Goal: Information Seeking & Learning: Find specific fact

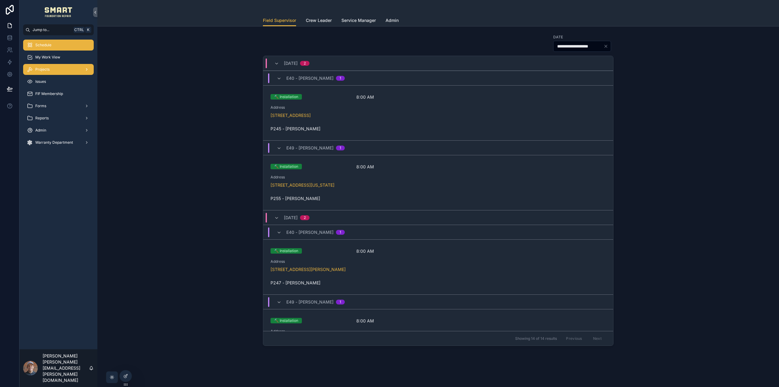
click at [54, 71] on div "Projects" at bounding box center [58, 70] width 63 height 10
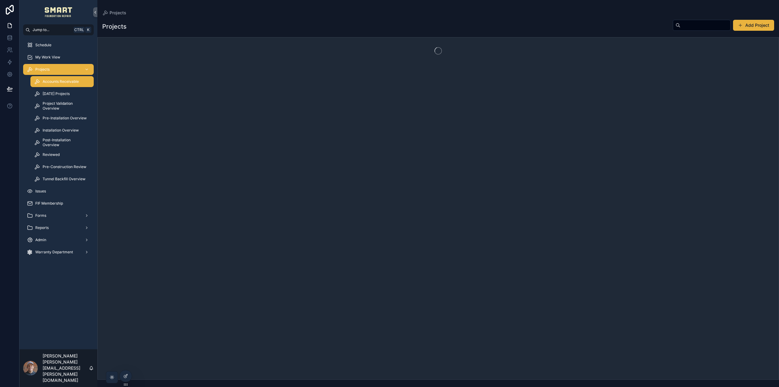
click at [56, 82] on span "Accounts Receivable" at bounding box center [61, 81] width 36 height 5
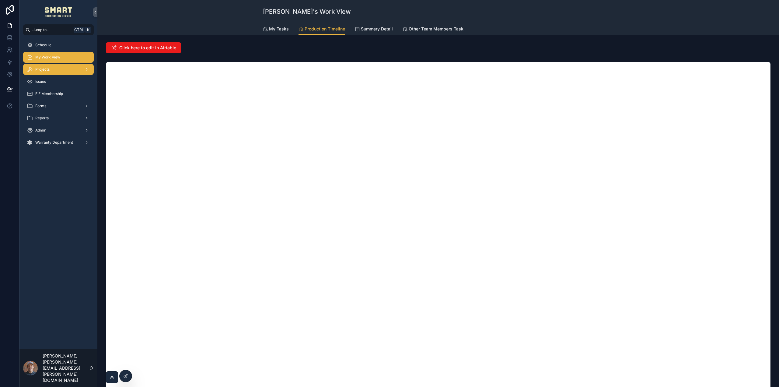
click at [54, 68] on div "Projects" at bounding box center [58, 70] width 63 height 10
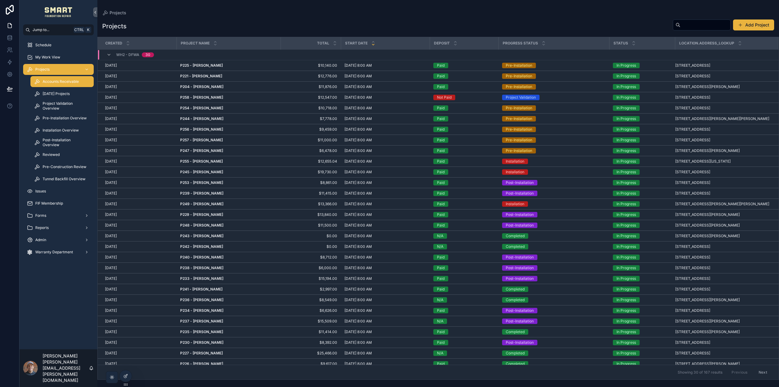
click at [54, 82] on span "Accounts Receivable" at bounding box center [61, 81] width 36 height 5
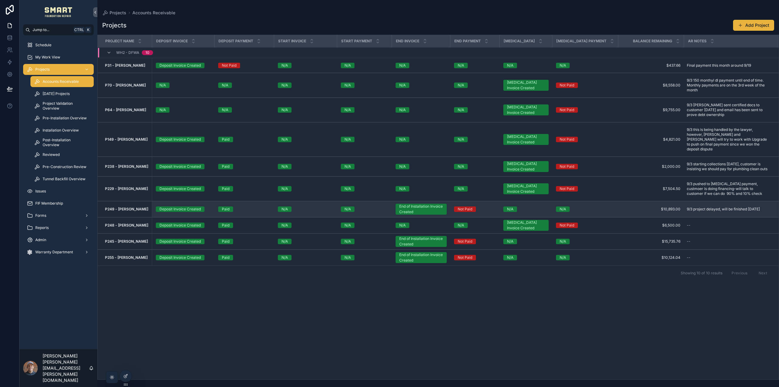
click at [127, 207] on strong "P249 - [PERSON_NAME]" at bounding box center [126, 209] width 43 height 5
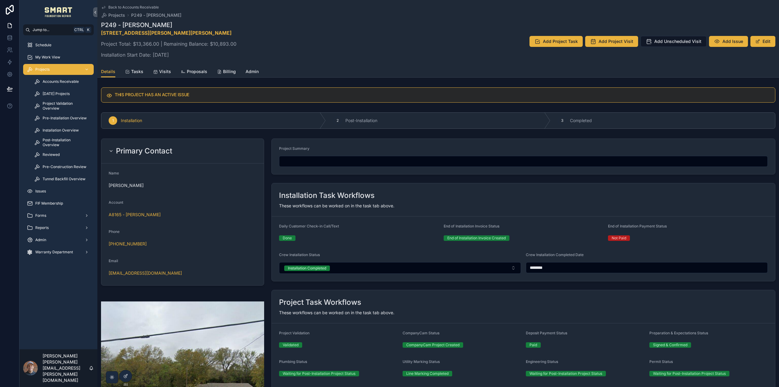
drag, startPoint x: 242, startPoint y: 45, endPoint x: 210, endPoint y: 45, distance: 32.3
click at [210, 45] on div "P249 - Mykah Yuhas 2530 S Bridgefarmer Rd, McKinney, TX 75069 Project Total: $1…" at bounding box center [438, 41] width 674 height 41
copy p "$10,893.00"
